Goal: Communication & Community: Answer question/provide support

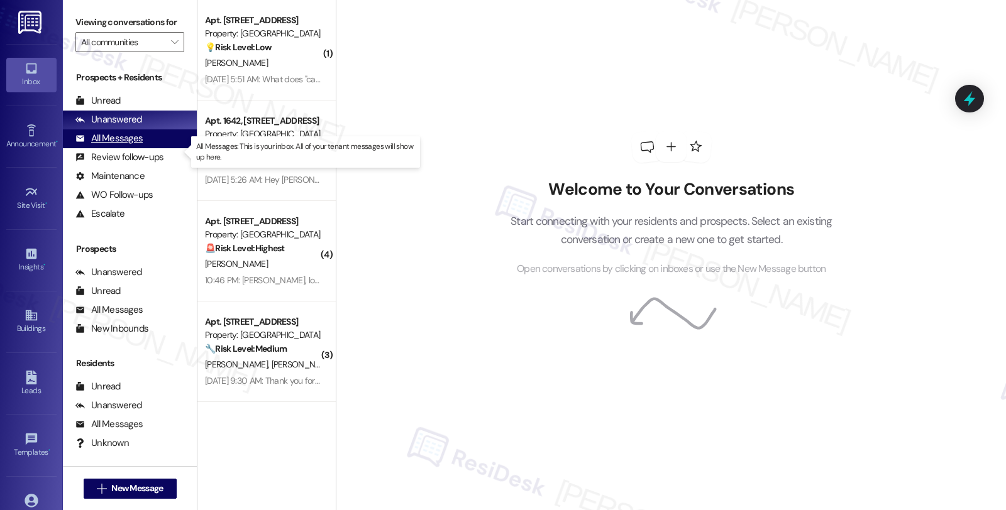
click at [129, 145] on div "All Messages" at bounding box center [108, 138] width 67 height 13
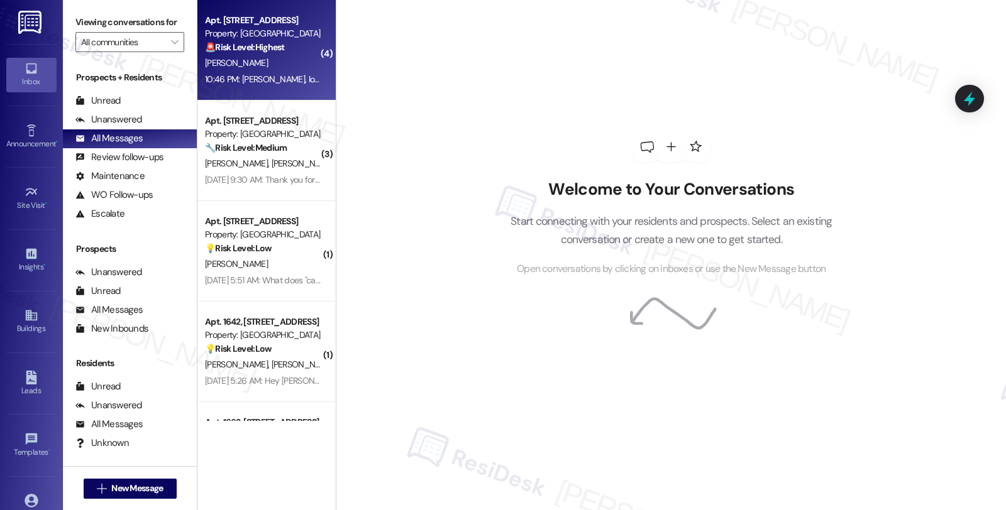
click at [280, 66] on div "[PERSON_NAME]" at bounding box center [263, 63] width 119 height 16
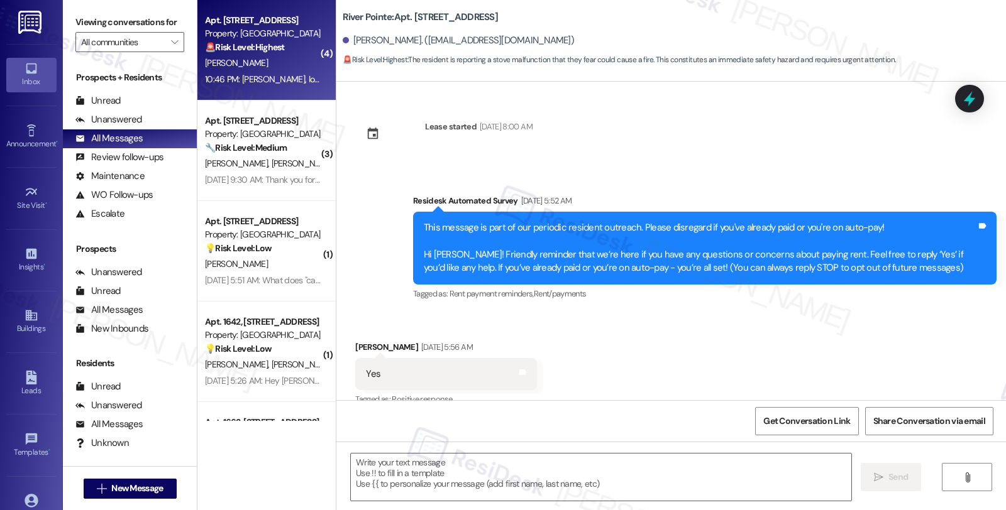
type textarea "Fetching suggested responses. Please feel free to read through the conversation…"
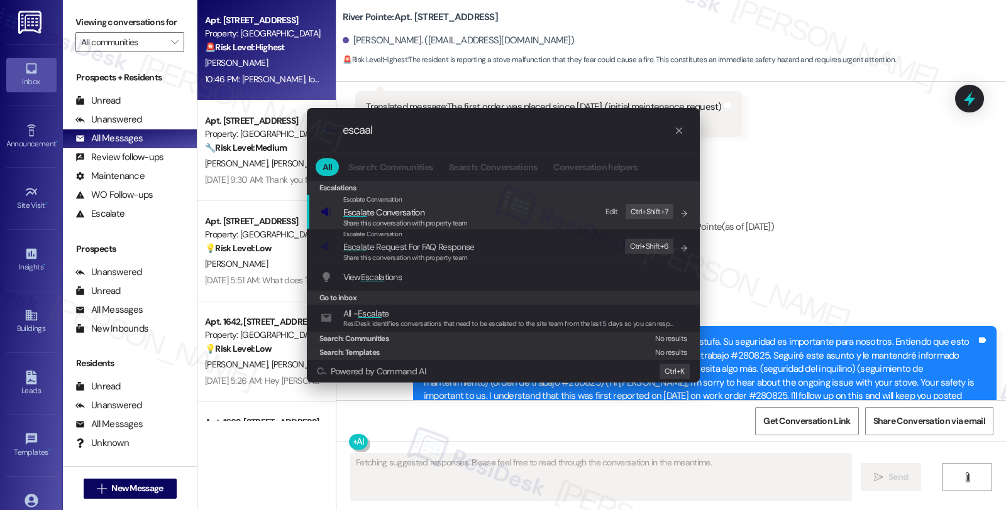
type input "escaal"
click at [432, 206] on span "Escala te Conversation" at bounding box center [405, 213] width 124 height 14
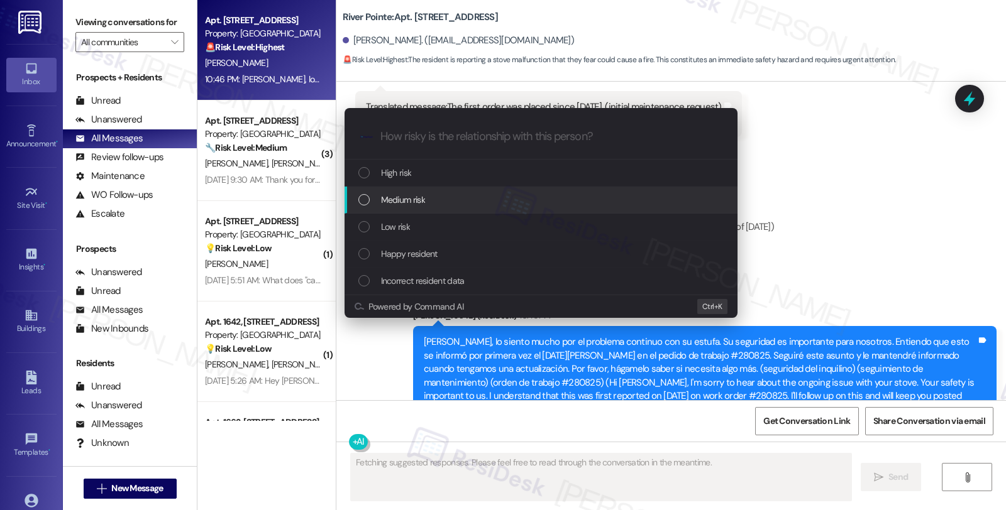
click at [448, 198] on div "Medium risk" at bounding box center [542, 200] width 368 height 14
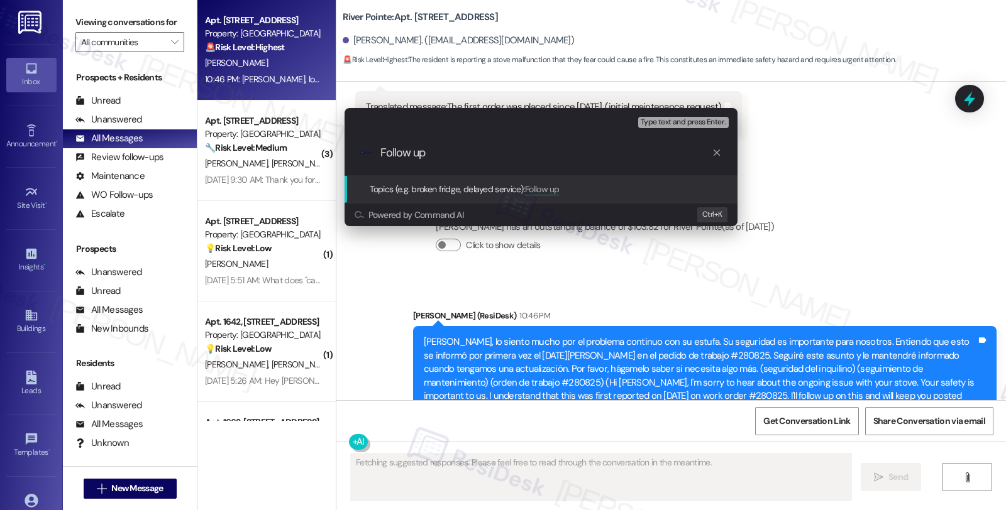
type input "Follow up"
click at [795, 146] on div "Escalate Conversation Medium risk Topics (e.g. broken fridge, delayed service) …" at bounding box center [503, 255] width 1006 height 510
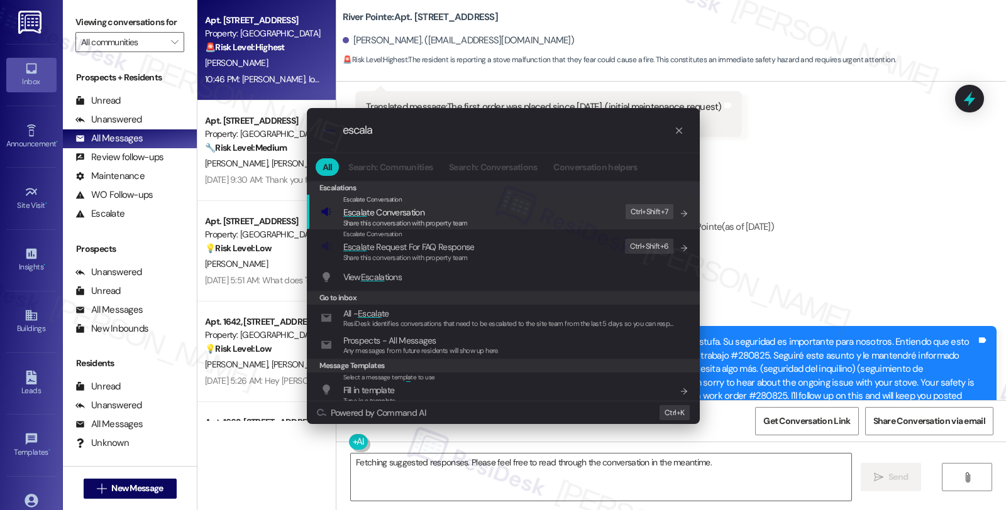
type input "escala"
click at [415, 209] on span "Escala te Conversation" at bounding box center [383, 212] width 81 height 11
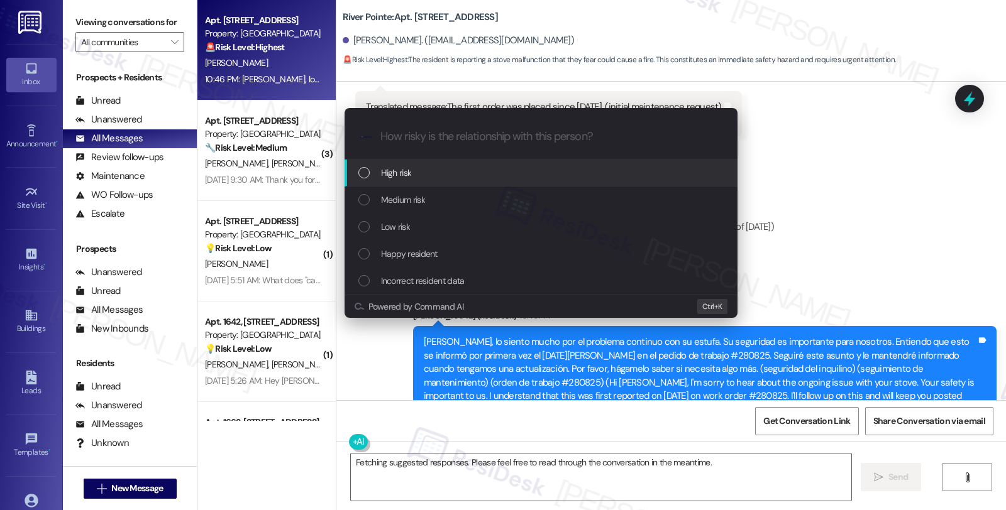
click at [424, 171] on div "High risk" at bounding box center [542, 173] width 368 height 14
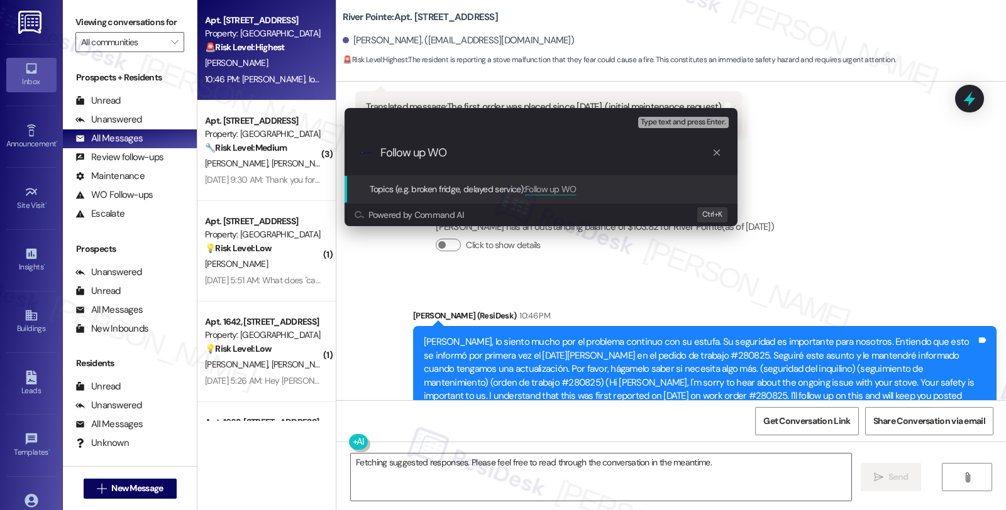
paste input "[PERSON_NAME]"
type input "Follow up WO [PERSON_NAME]"
click at [651, 304] on div "Escalate Conversation High risk Topics (e.g. broken fridge, delayed service) An…" at bounding box center [503, 255] width 1006 height 510
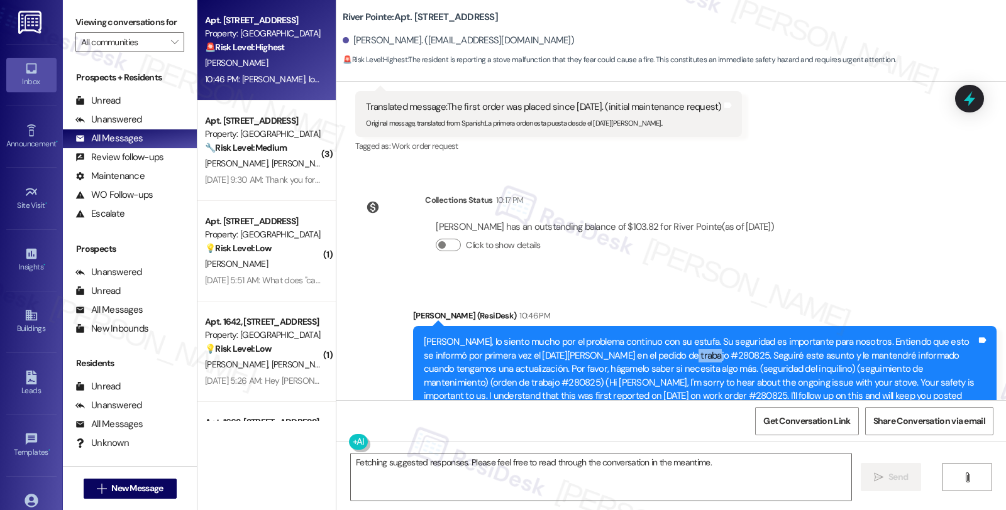
click at [651, 336] on div "[PERSON_NAME], lo siento mucho por el problema continuo con su estufa. Su segur…" at bounding box center [700, 376] width 553 height 81
copy div "280825"
click at [968, 97] on icon at bounding box center [969, 98] width 15 height 19
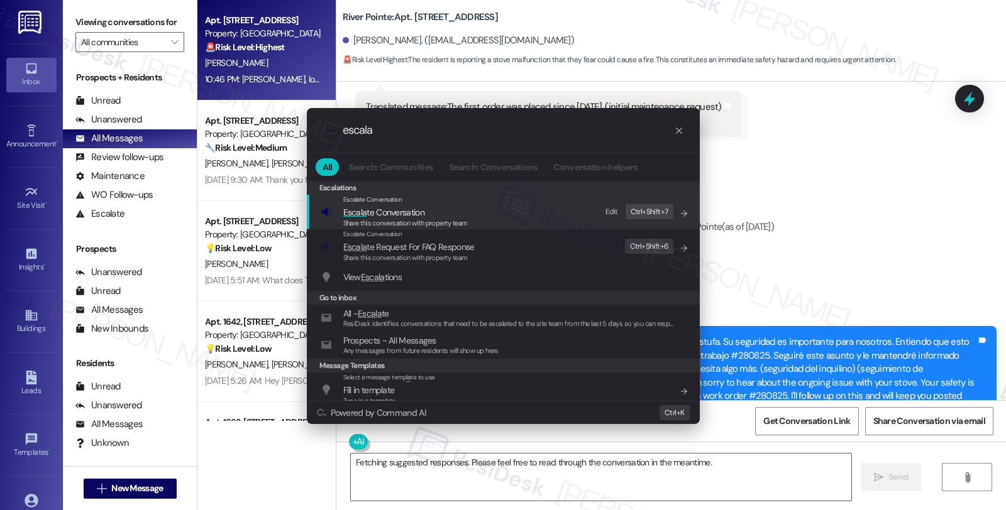
type input "escala"
click at [415, 208] on span "Escala te Conversation" at bounding box center [383, 212] width 81 height 11
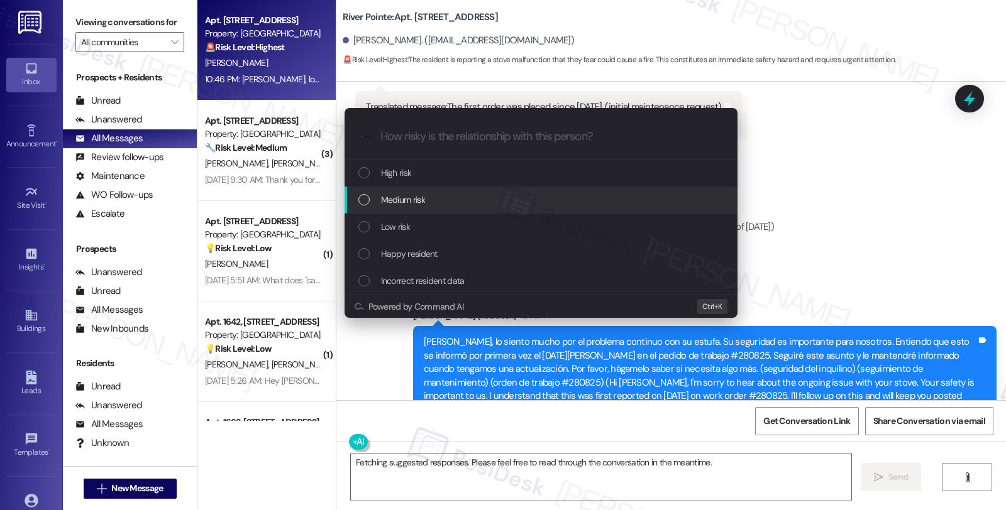
click at [415, 193] on span "Medium risk" at bounding box center [403, 200] width 44 height 14
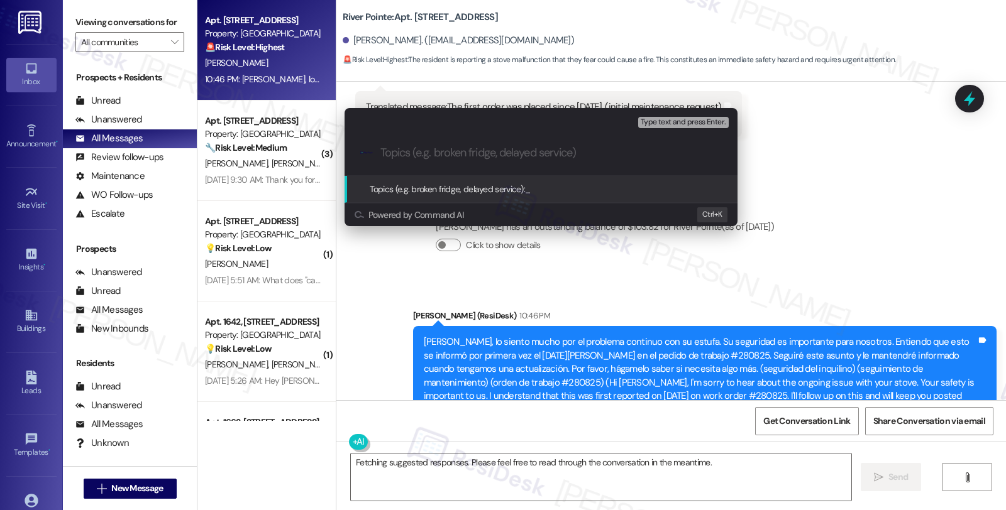
click at [895, 173] on div "Escalate Conversation Medium risk Topics (e.g. broken fridge, delayed service) …" at bounding box center [503, 255] width 1006 height 510
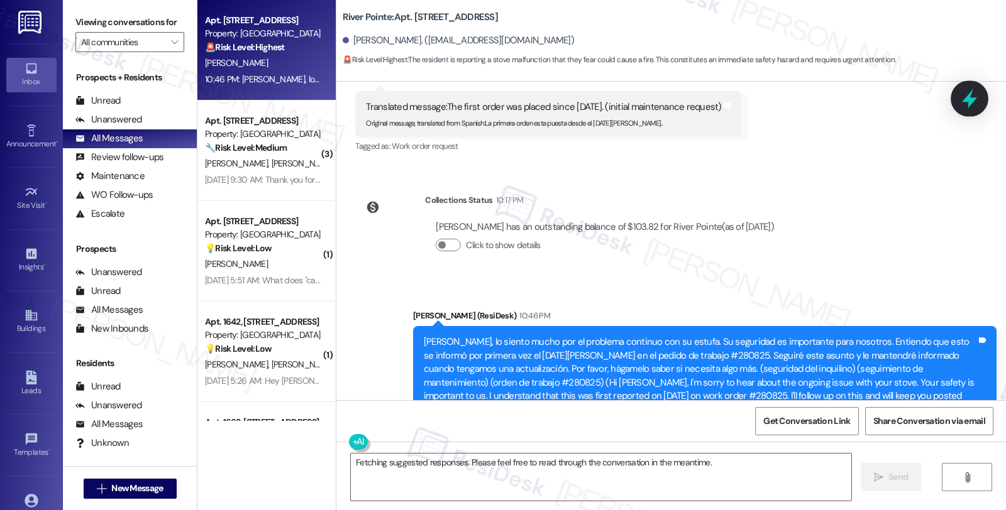
click at [971, 99] on icon at bounding box center [969, 98] width 15 height 19
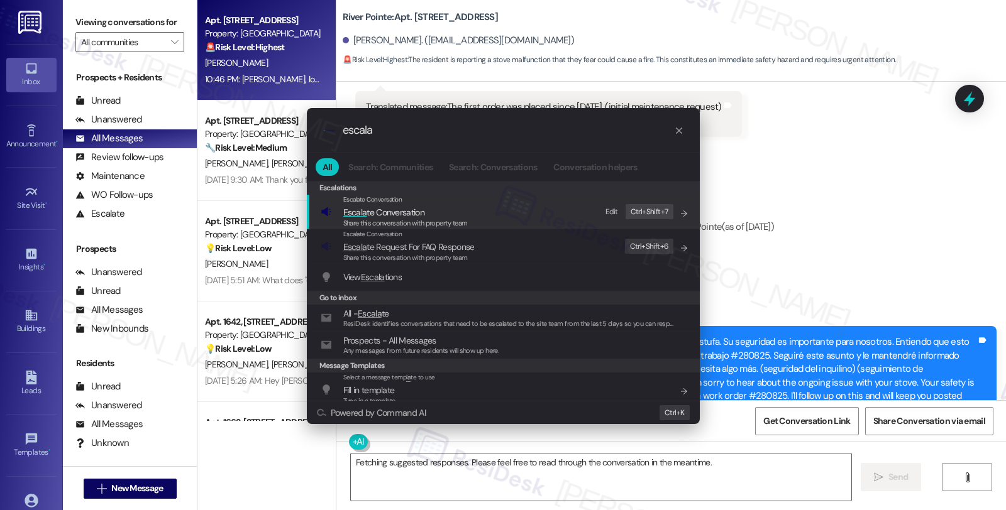
type input "escala"
click at [396, 214] on span "Escala te Conversation" at bounding box center [383, 212] width 81 height 11
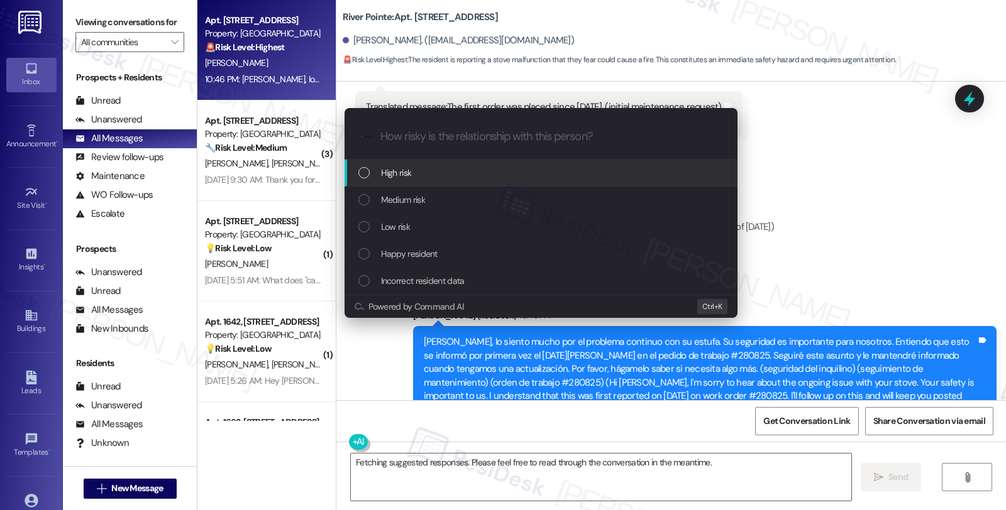
click at [396, 173] on span "High risk" at bounding box center [396, 173] width 31 height 14
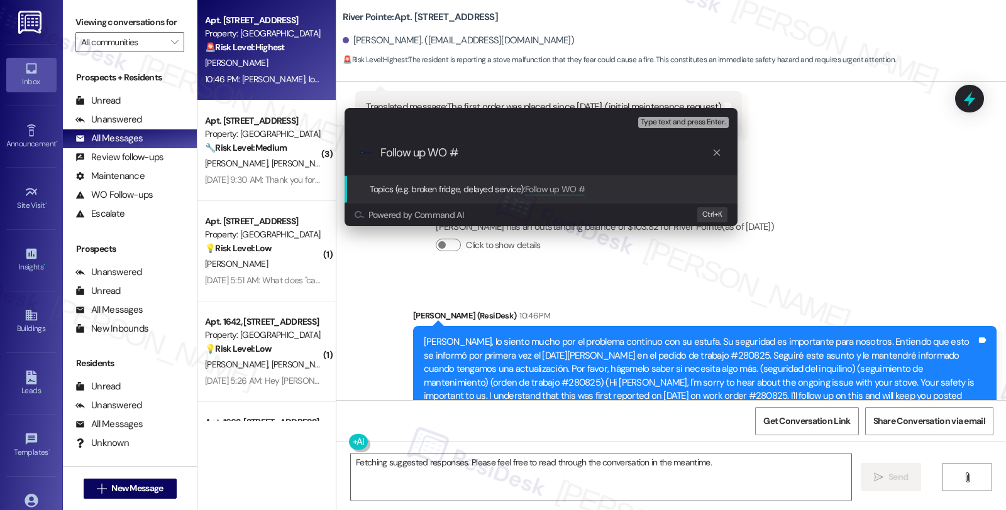
paste input "280825"
type input "Follow up WO #280825 (stove - safety concerns)"
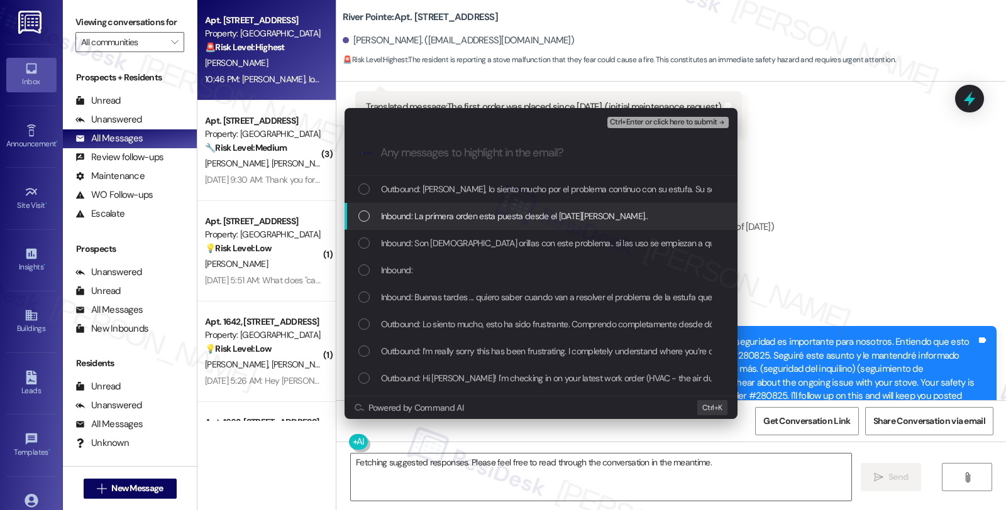
click at [396, 220] on span "Inbound: La primera orden esta puesta desde el [DATE][PERSON_NAME].." at bounding box center [514, 216] width 267 height 14
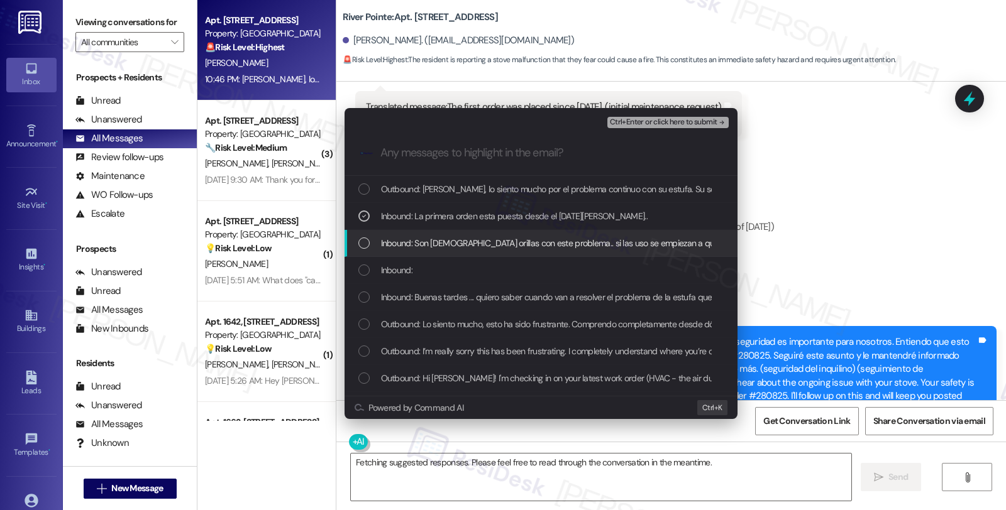
click at [396, 246] on span "Inbound: Son [DEMOGRAPHIC_DATA] orillas con este problema.. si las uso se empie…" at bounding box center [576, 243] width 390 height 14
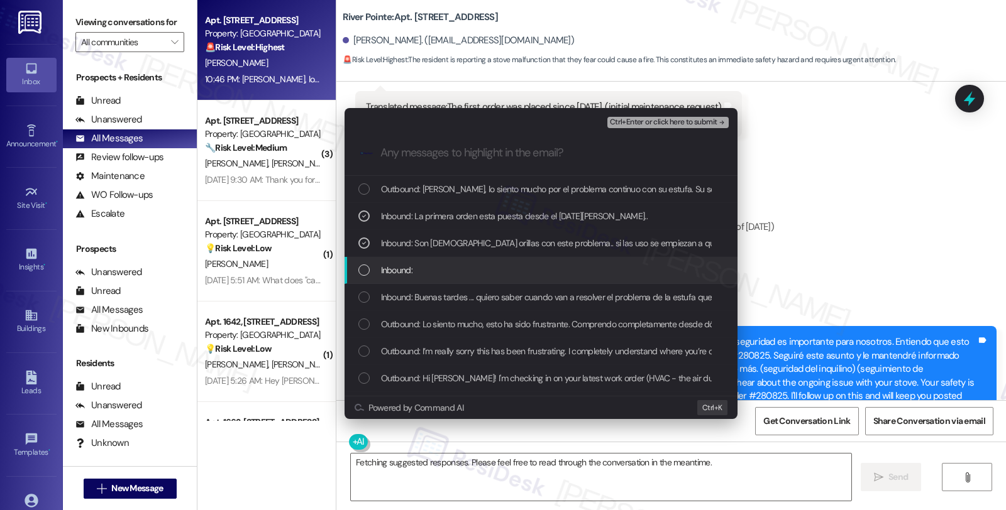
click at [392, 272] on span "Inbound:" at bounding box center [396, 270] width 31 height 14
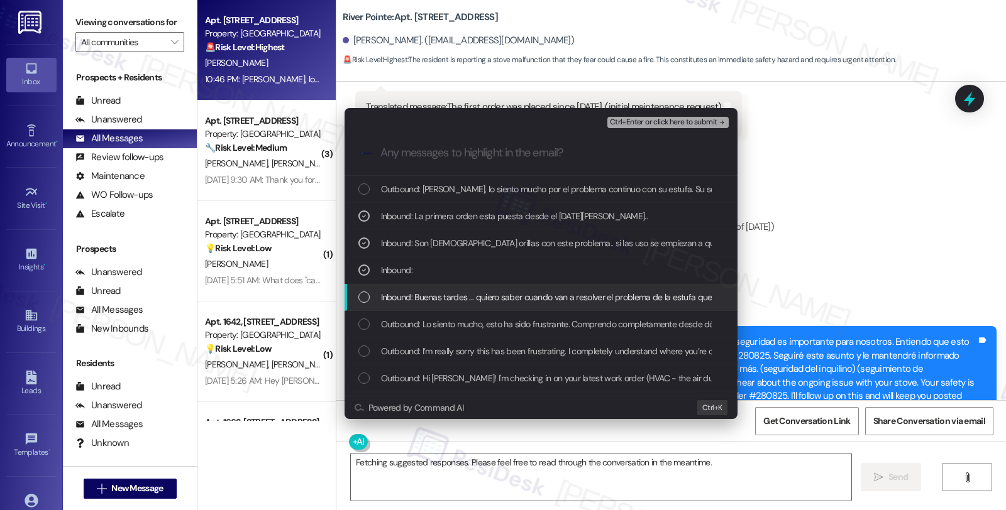
click at [405, 297] on span "Inbound: Buenas tardes ... quiero saber cuando van a resolver el problema de la…" at bounding box center [704, 297] width 647 height 14
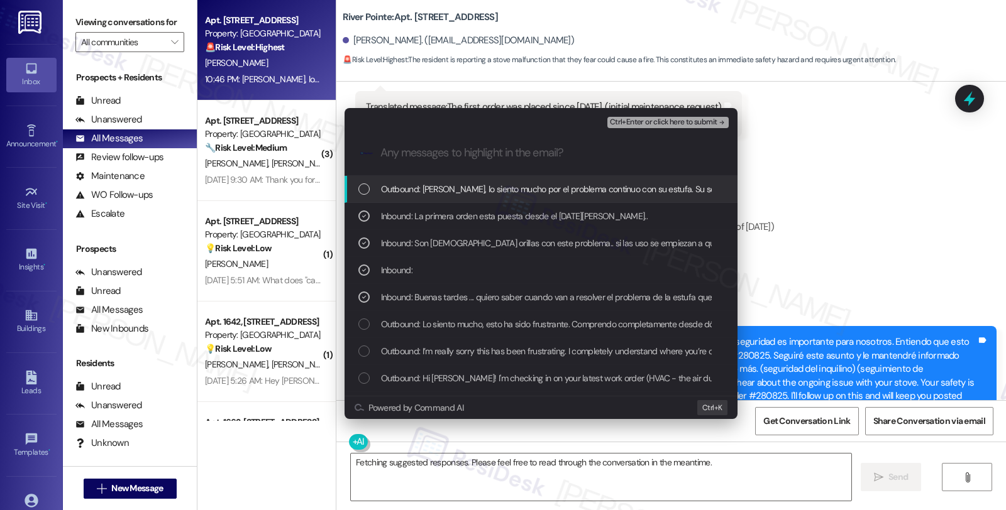
click at [664, 124] on span "Ctrl+Enter or click here to submit" at bounding box center [663, 122] width 107 height 9
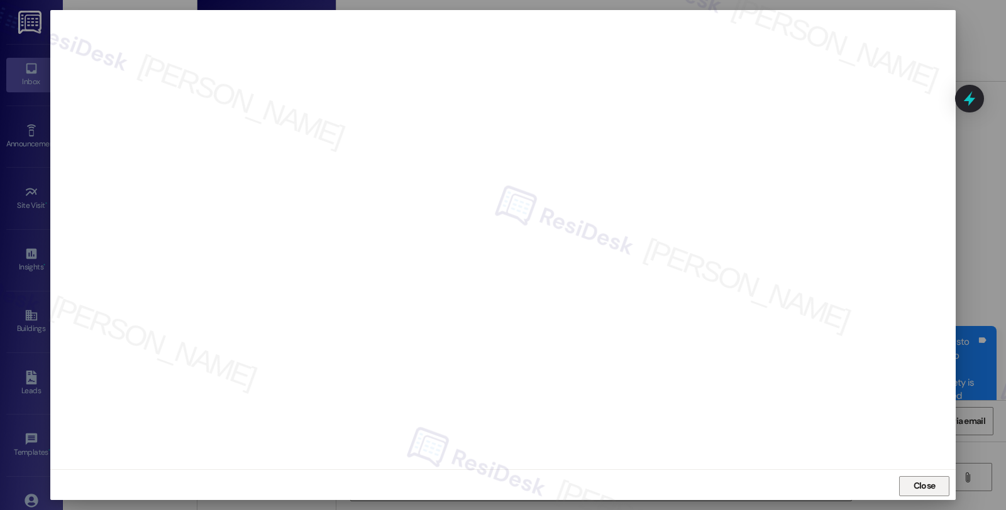
click at [899, 487] on button "Close" at bounding box center [924, 486] width 50 height 20
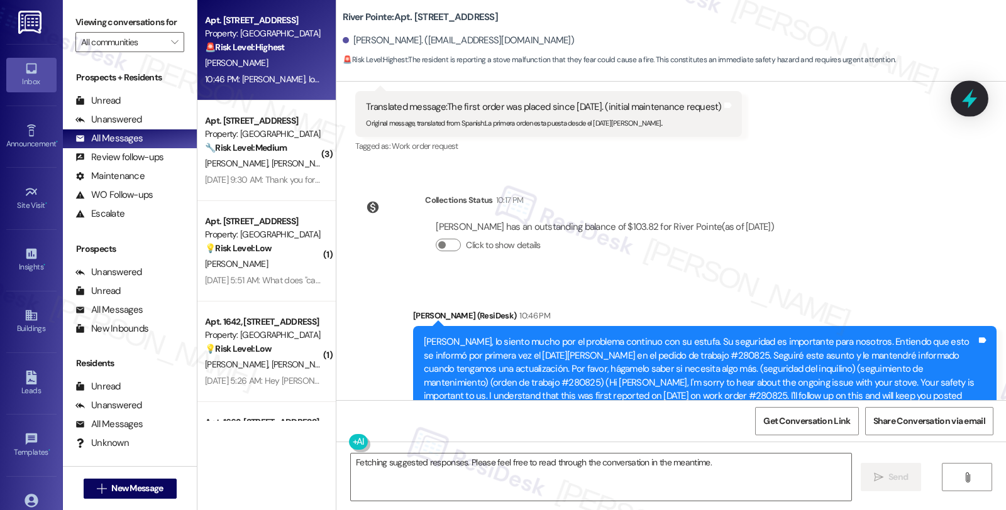
click at [964, 103] on icon at bounding box center [969, 98] width 21 height 21
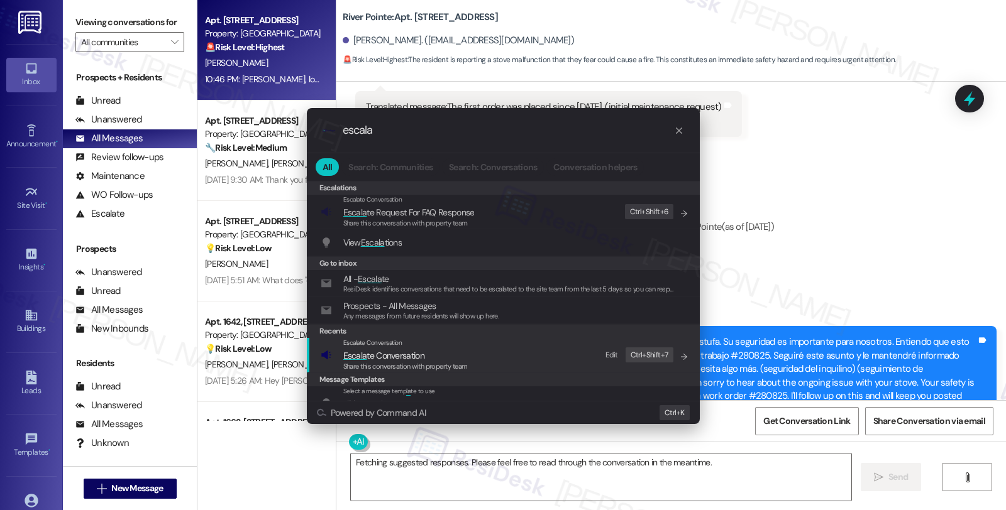
type input "escala"
click at [432, 348] on div "Escalate Conversation" at bounding box center [405, 343] width 124 height 10
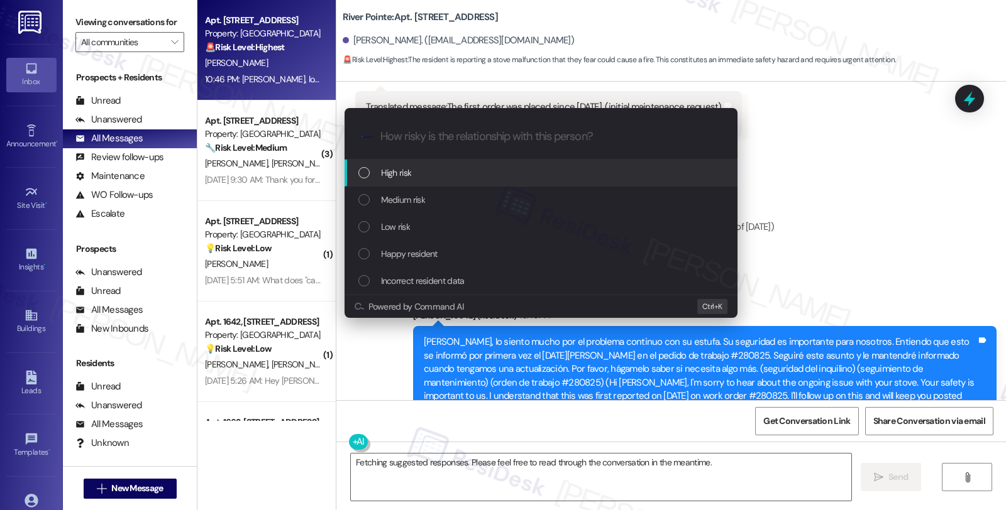
click at [426, 174] on div "High risk" at bounding box center [542, 173] width 368 height 14
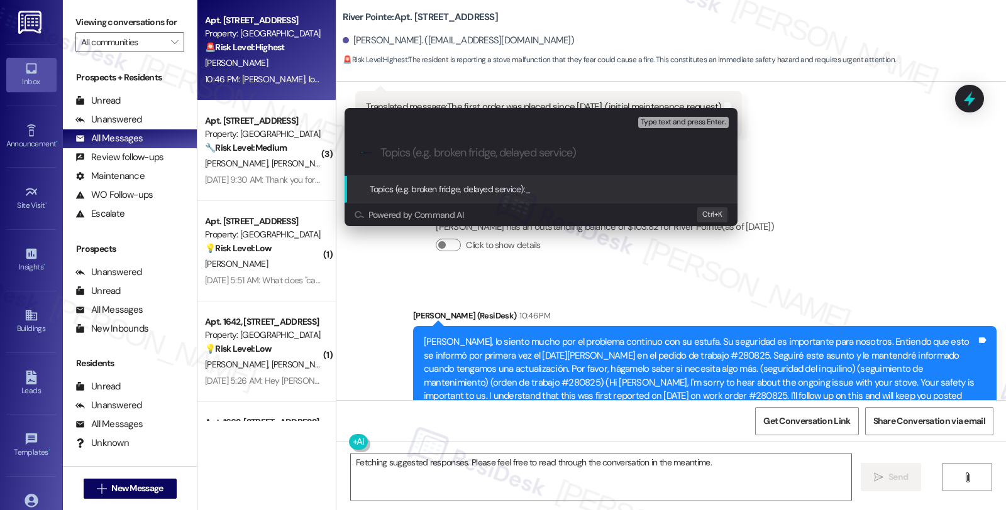
paste input "Follow up WO #280825 (stove - safety concerns)"
type input "Follow up WO #280825 (stove - safety concerns)"
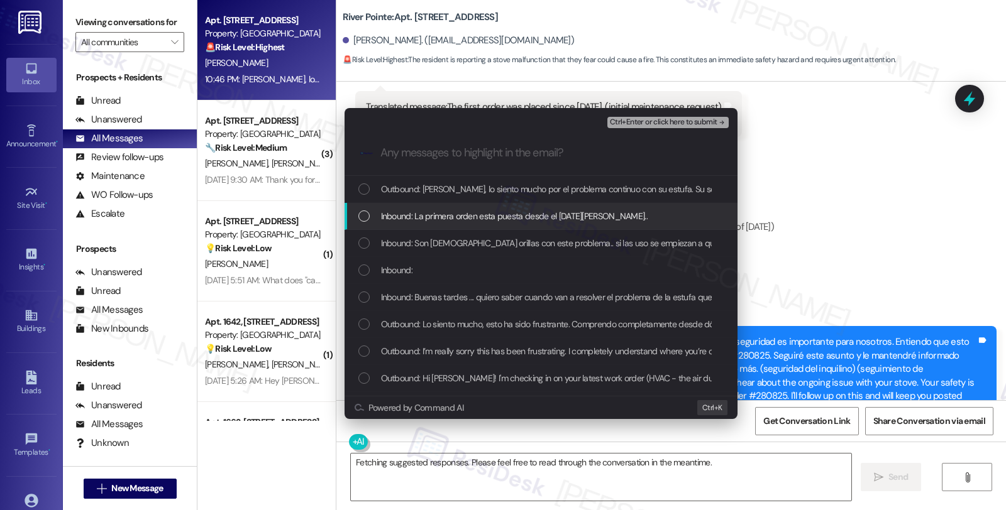
click at [474, 211] on span "Inbound: La primera orden esta puesta desde el [DATE][PERSON_NAME].." at bounding box center [514, 216] width 267 height 14
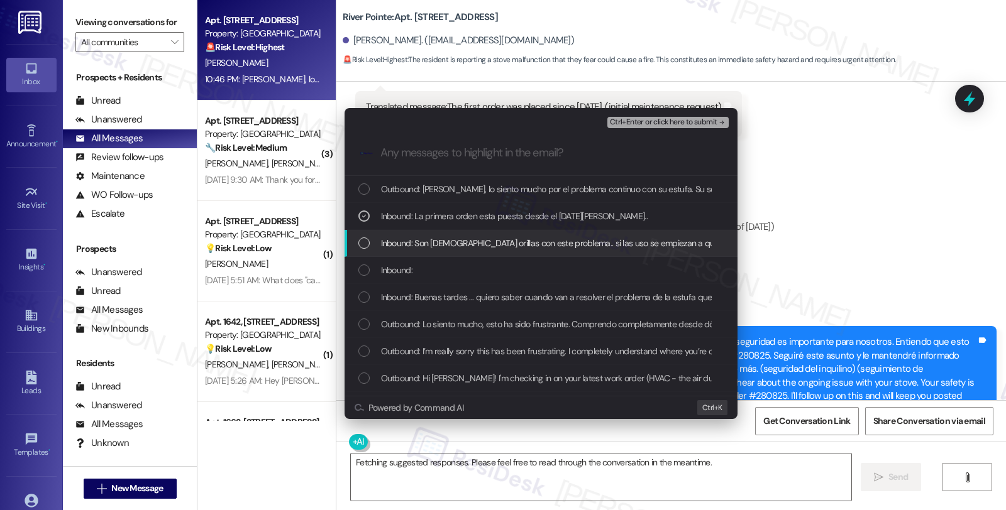
click at [470, 246] on span "Inbound: Son [DEMOGRAPHIC_DATA] orillas con este problema.. si las uso se empie…" at bounding box center [576, 243] width 390 height 14
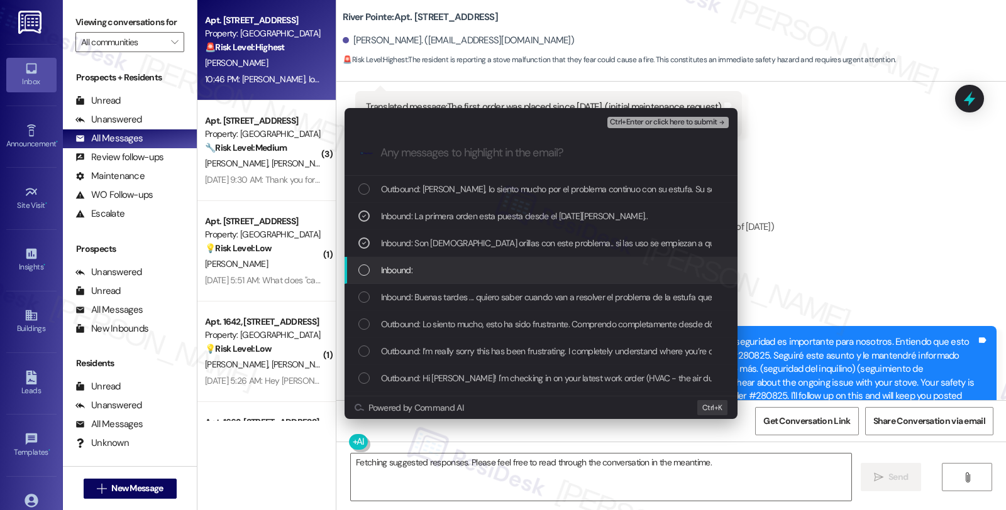
click at [456, 274] on div "Inbound:" at bounding box center [542, 270] width 368 height 14
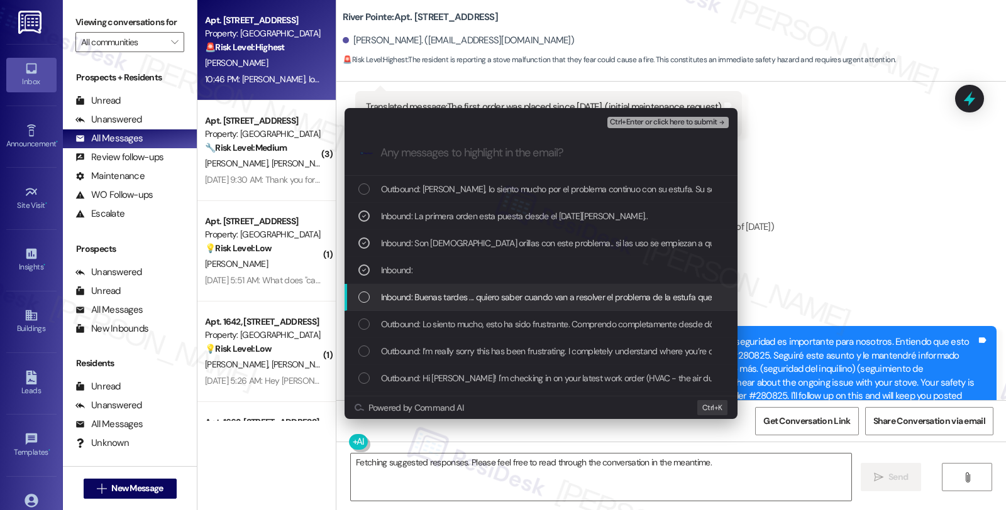
click at [456, 298] on span "Inbound: Buenas tardes ... quiero saber cuando van a resolver el problema de la…" at bounding box center [704, 297] width 647 height 14
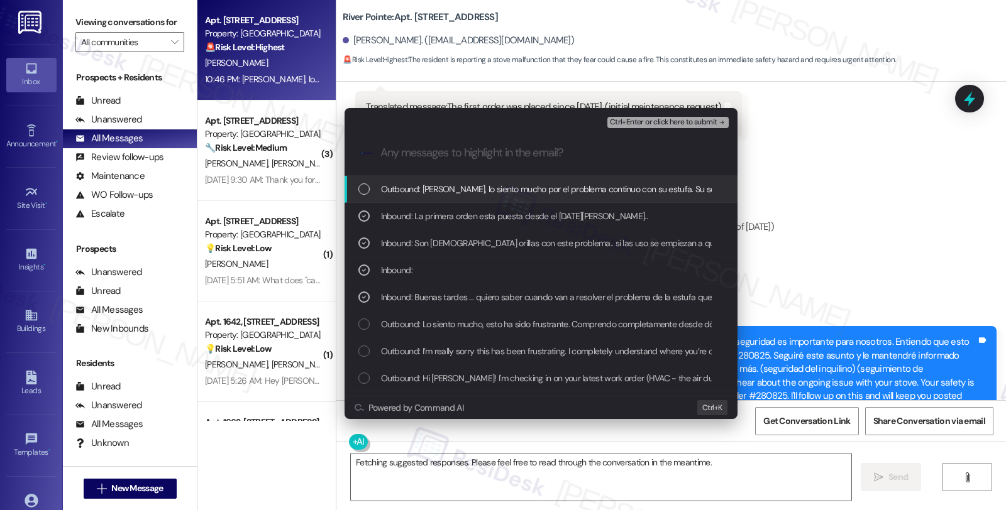
click at [683, 119] on span "Ctrl+Enter or click here to submit" at bounding box center [663, 122] width 107 height 9
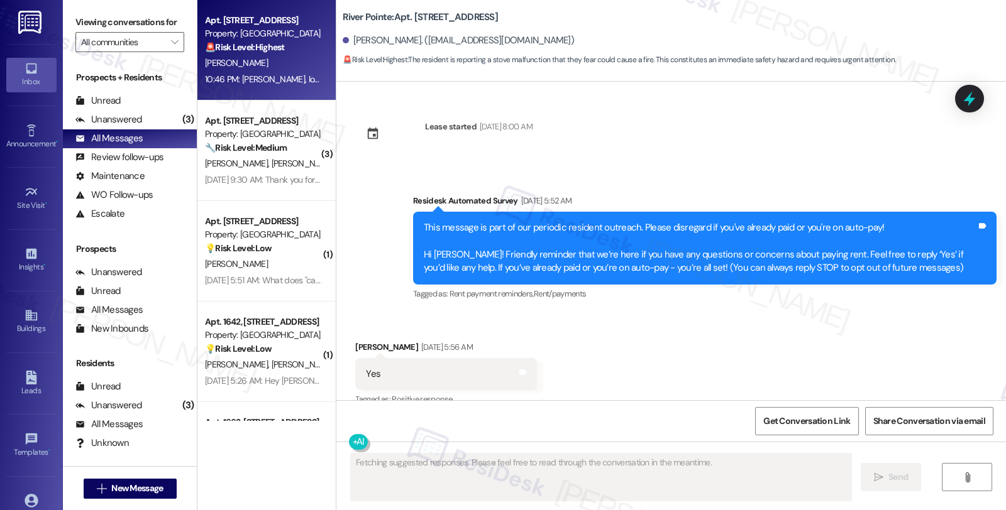
type textarea "Fetching suggested responses. Please feel free to read through the conversation…"
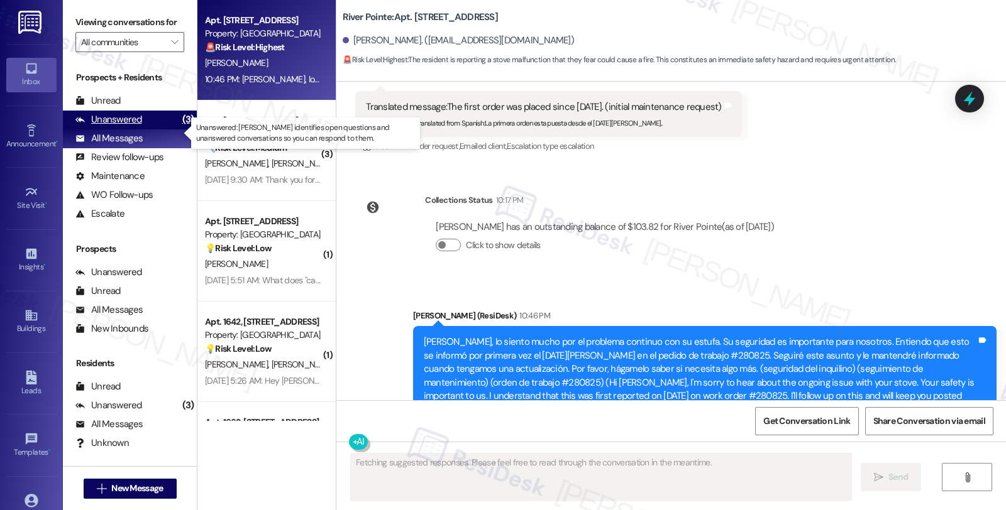
click at [129, 126] on div "Unanswered" at bounding box center [108, 119] width 67 height 13
